Goal: Information Seeking & Learning: Learn about a topic

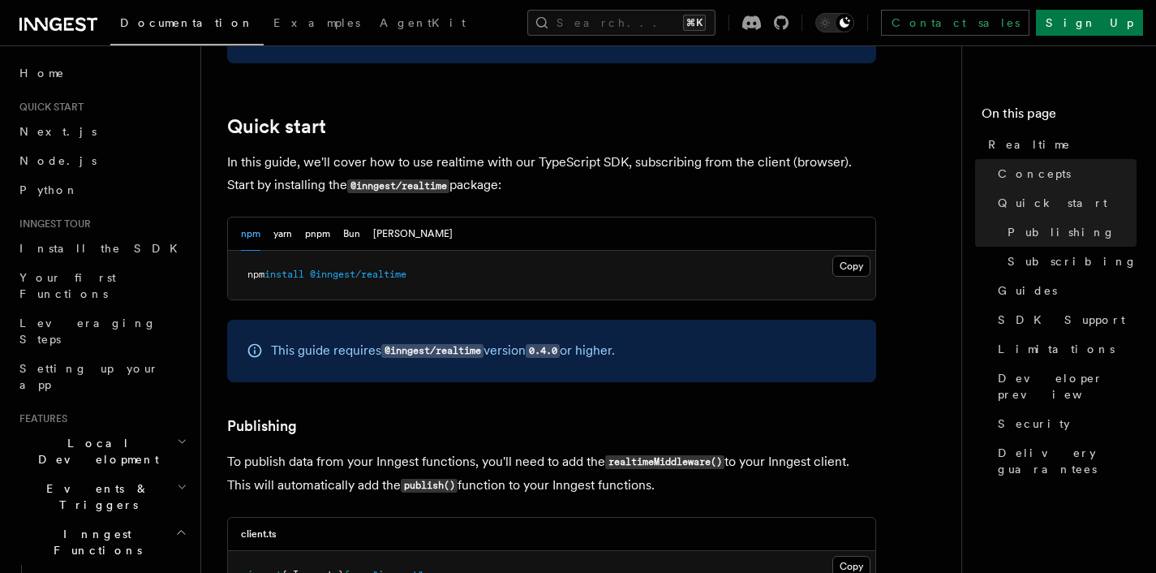
scroll to position [890, 0]
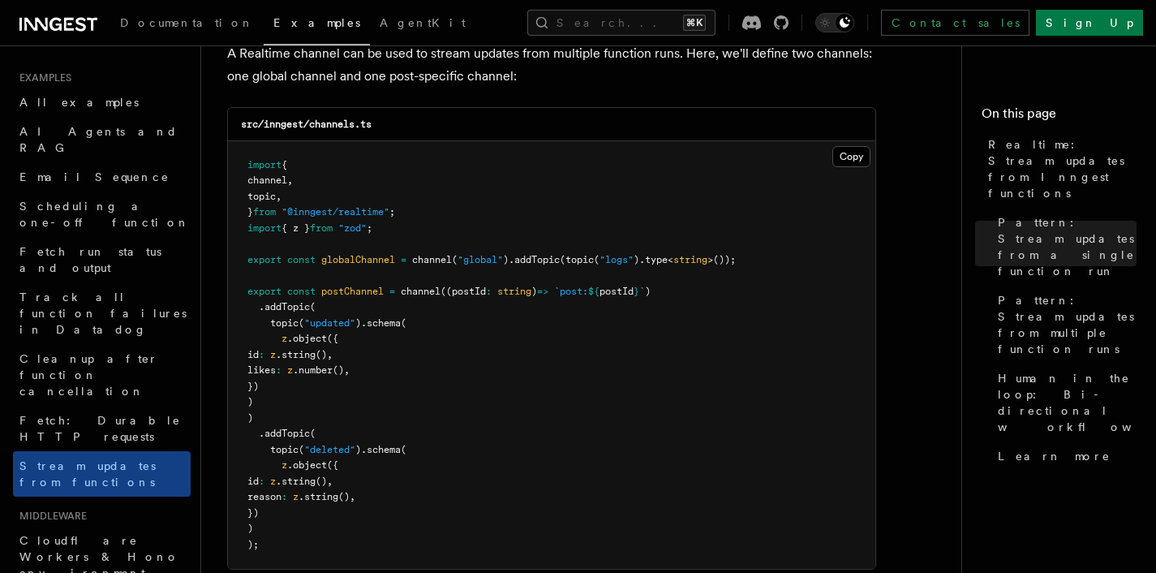
scroll to position [1512, 0]
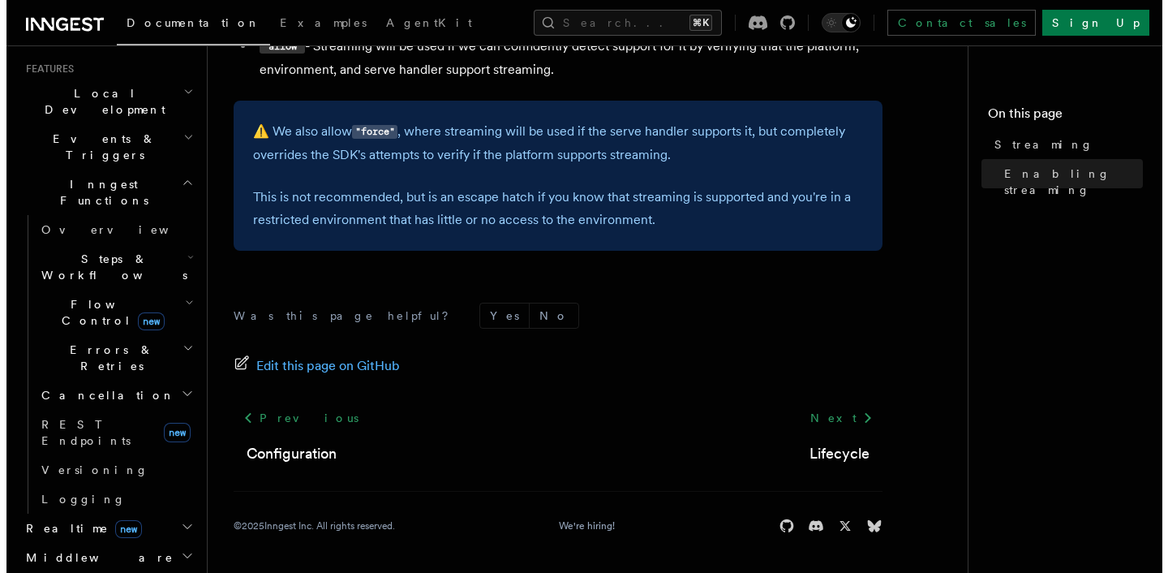
scroll to position [347, 0]
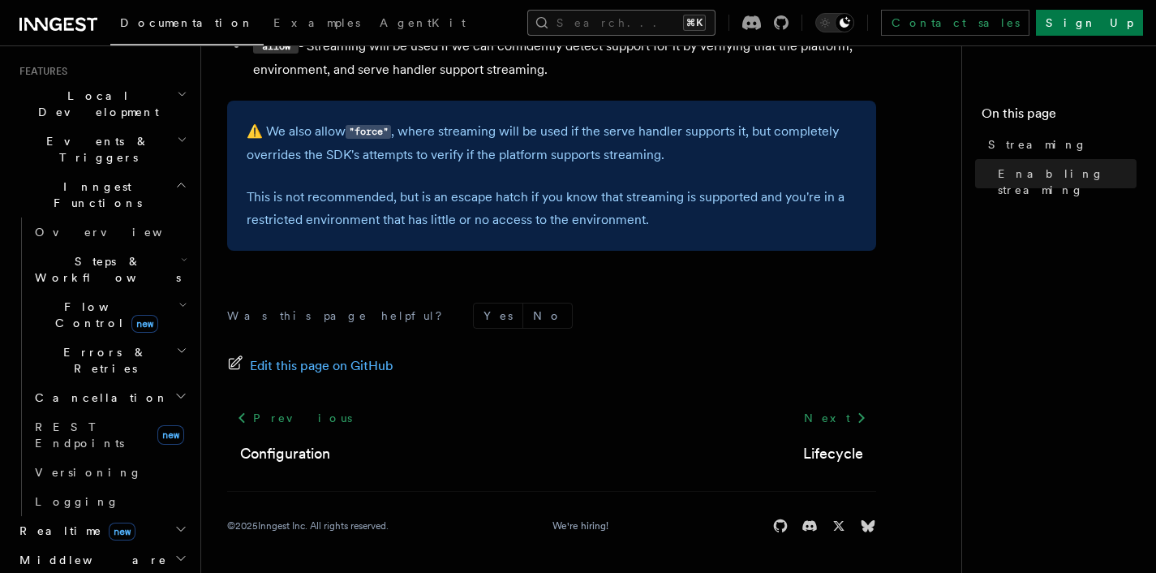
click at [634, 22] on button "Search... ⌘K" at bounding box center [621, 23] width 188 height 26
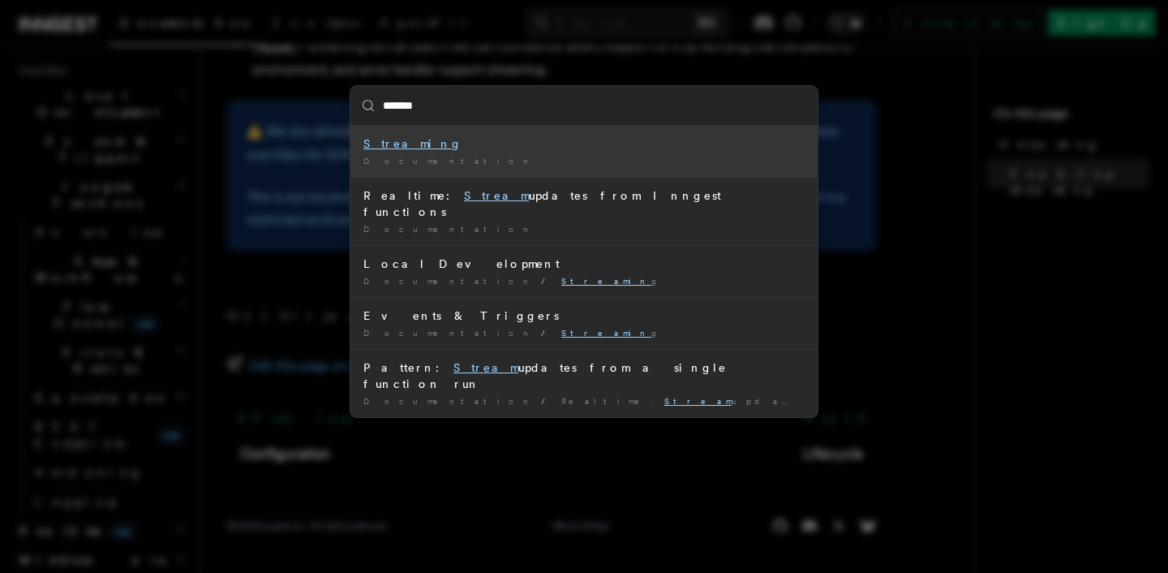
type input "******"
click at [422, 140] on div "Stream ing" at bounding box center [583, 143] width 441 height 16
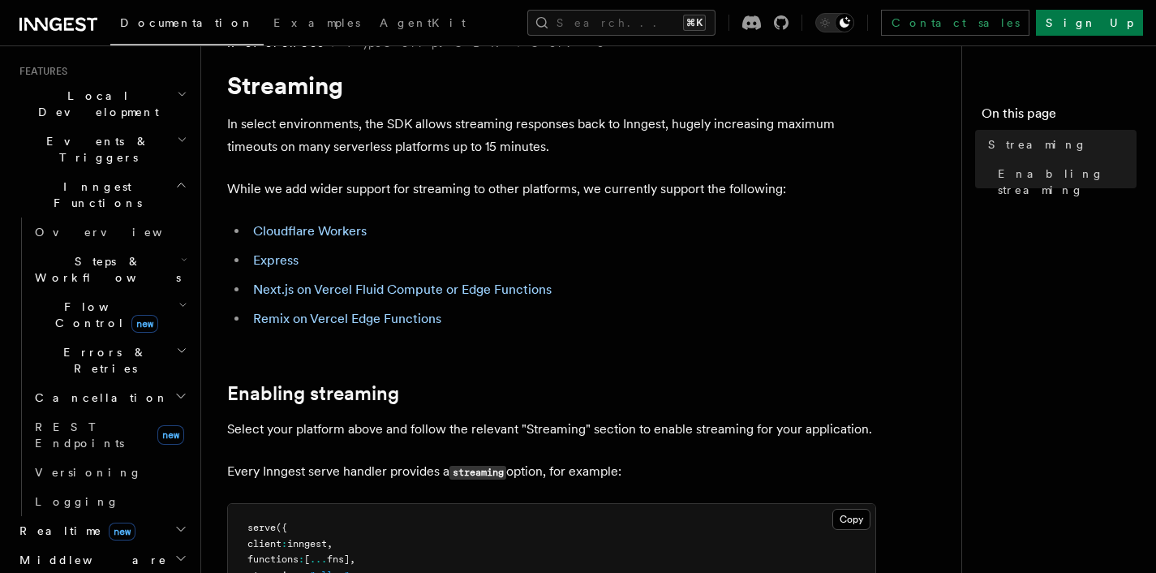
scroll to position [26, 0]
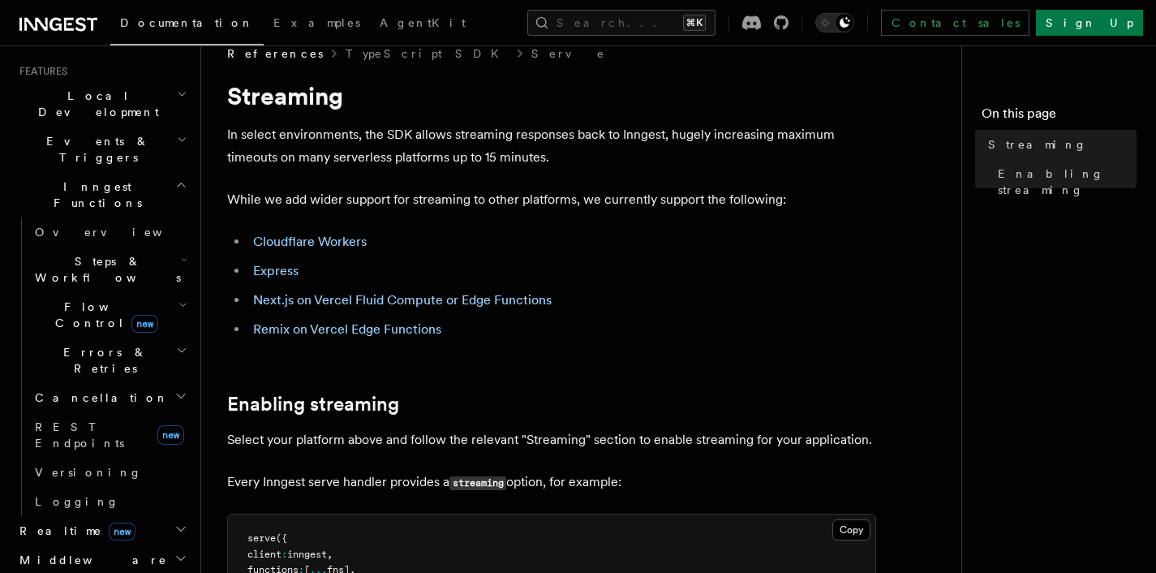
click at [281, 276] on link "Express" at bounding box center [275, 270] width 45 height 15
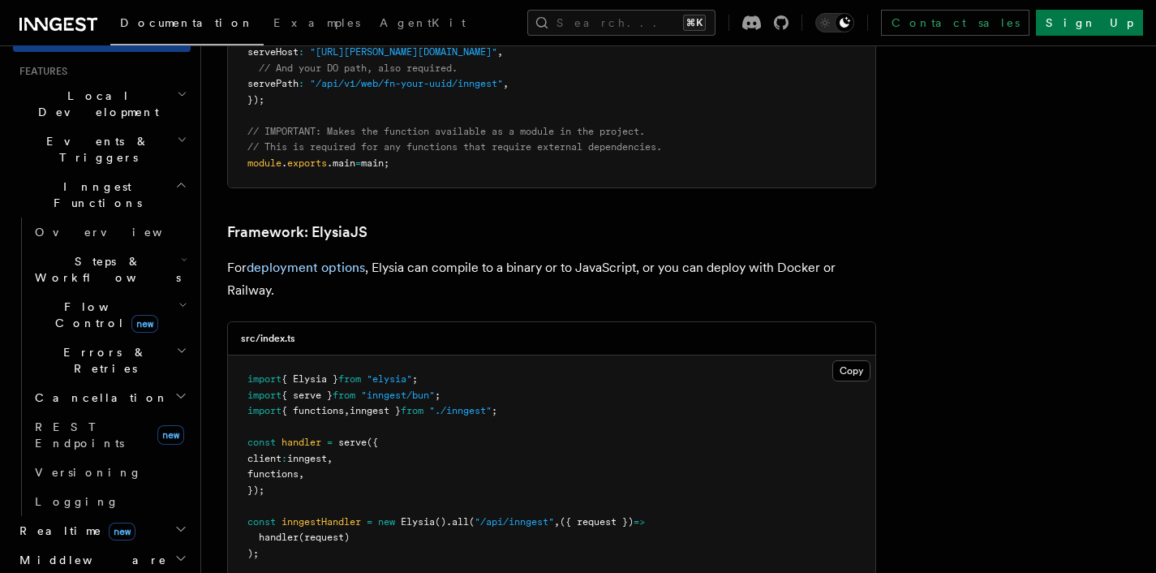
scroll to position [4111, 0]
